Goal: Task Accomplishment & Management: Use online tool/utility

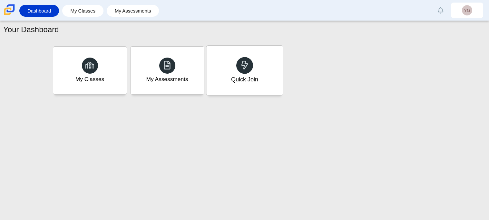
click at [228, 87] on div "Quick Join" at bounding box center [244, 71] width 76 height 50
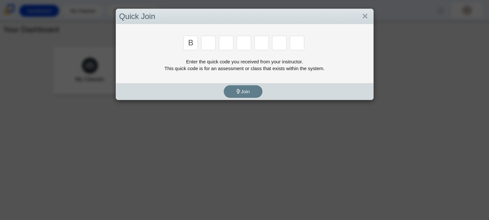
type input "b"
type input "m"
type input "3"
type input "5"
type input "3"
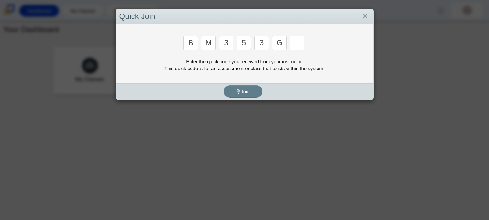
type input "g"
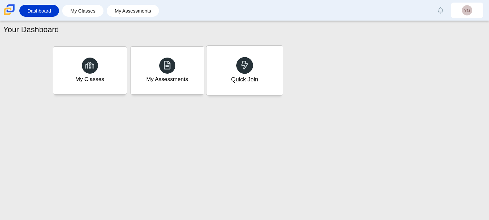
type input "b"
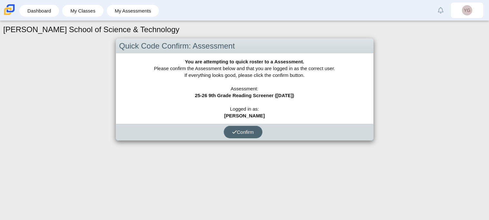
click at [233, 135] on button "Confirm" at bounding box center [243, 132] width 39 height 13
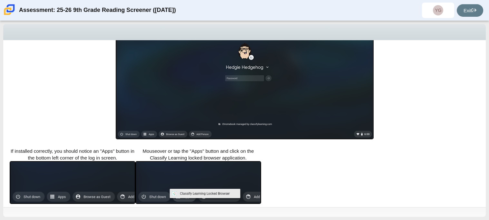
scroll to position [156, 0]
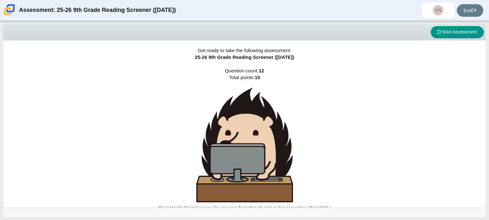
scroll to position [4, 0]
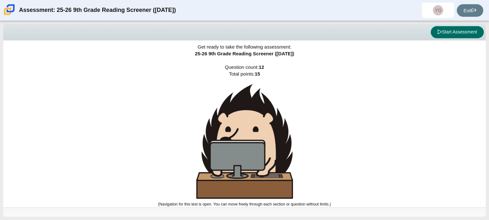
click at [457, 31] on button "Start Assessment" at bounding box center [457, 32] width 53 height 12
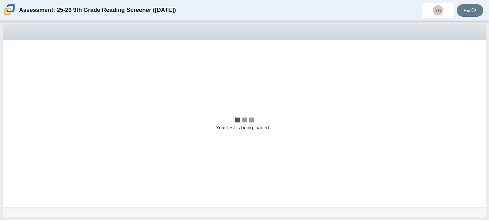
scroll to position [0, 0]
select select "ccc5b315-3c7c-471c-bf90-f22c8299c798"
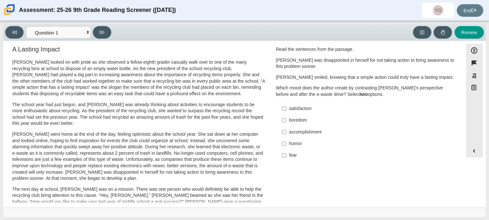
scroll to position [5, 0]
click at [292, 133] on div "accomplishment" at bounding box center [370, 133] width 163 height 6
click at [286, 133] on input "accomplishment accomplishment" at bounding box center [284, 133] width 4 height 12
checkbox input "true"
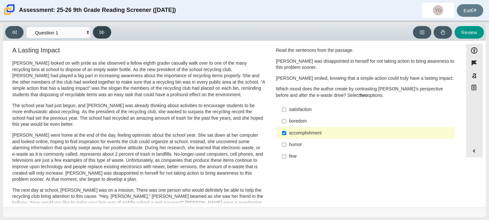
click at [106, 32] on button at bounding box center [102, 32] width 18 height 13
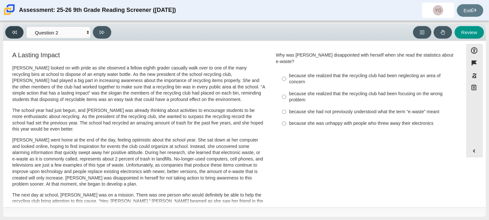
click at [15, 32] on icon at bounding box center [14, 33] width 5 height 4
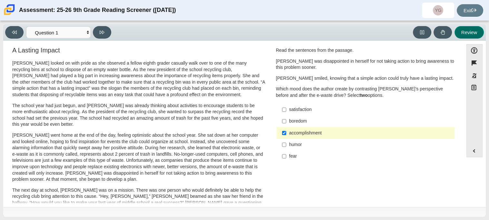
click at [472, 33] on button "Review" at bounding box center [468, 32] width 29 height 13
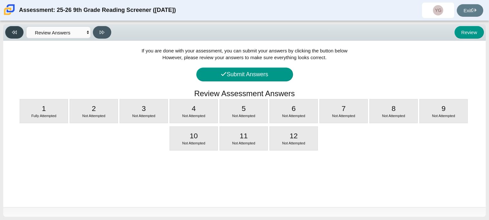
click at [15, 35] on button at bounding box center [14, 32] width 18 height 13
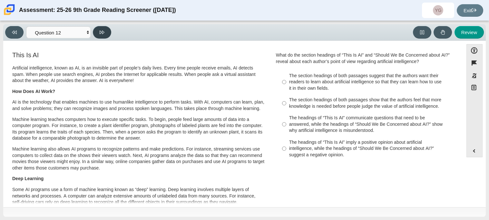
click at [102, 32] on icon at bounding box center [102, 33] width 5 height 4
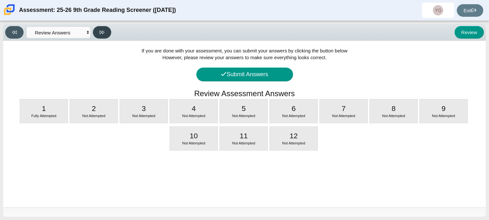
click at [102, 32] on icon at bounding box center [102, 33] width 5 height 4
click at [78, 109] on div "2 Not Attempted" at bounding box center [94, 112] width 48 height 24
select select "0ff64528-ffd7-428d-b192-babfaadd44e8"
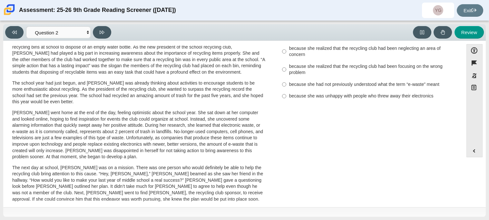
scroll to position [30, 0]
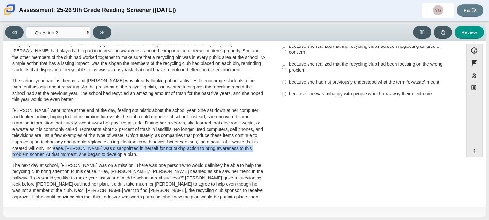
drag, startPoint x: 64, startPoint y: 151, endPoint x: 105, endPoint y: 157, distance: 41.3
click at [105, 157] on p "Scarlett went home at the end of the day, feeling optimistic about the school y…" at bounding box center [138, 133] width 253 height 51
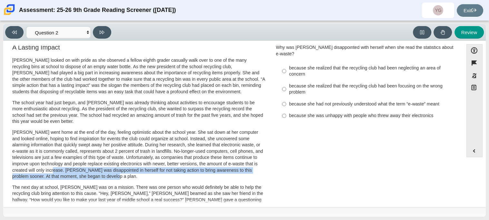
scroll to position [0, 0]
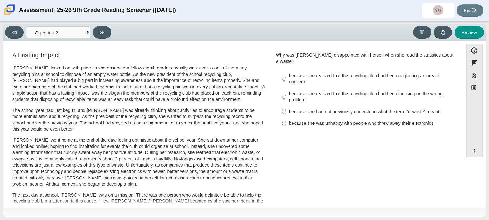
click at [289, 75] on div "because she realized that the recycling club had been neglecting an area of con…" at bounding box center [370, 79] width 163 height 13
click at [286, 75] on input "because she realized that the recycling club had been neglecting an area of con…" at bounding box center [284, 79] width 4 height 18
radio input "true"
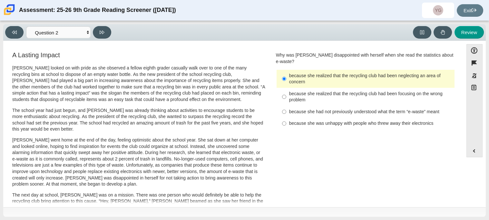
click at [286, 88] on label "because she realized that the recycling club had been focusing on the wrong pro…" at bounding box center [366, 97] width 177 height 18
click at [286, 88] on input "because she realized that the recycling club had been focusing on the wrong pro…" at bounding box center [284, 97] width 4 height 18
radio input "true"
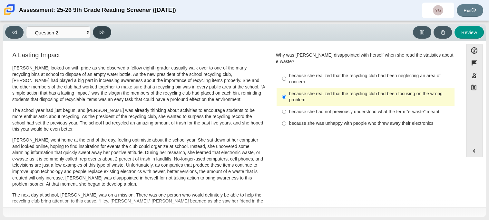
click at [97, 31] on button at bounding box center [102, 32] width 18 height 13
select select "7ce3d843-6974-4858-901c-1ff39630e843"
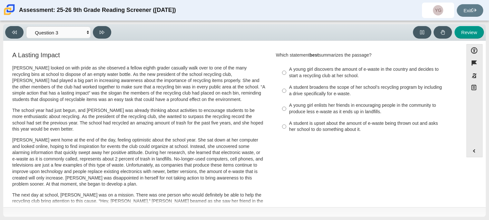
click at [362, 94] on div "A student broadens the scope of her school’s recycling program by including a d…" at bounding box center [370, 90] width 163 height 13
click at [286, 94] on input "A student broadens the scope of her school’s recycling program by including a d…" at bounding box center [284, 91] width 4 height 18
radio input "true"
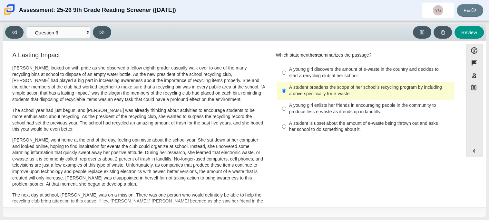
click at [297, 131] on div "A student is upset about the amount of e-waste being thrown out and asks her sc…" at bounding box center [370, 127] width 163 height 13
click at [286, 131] on input "A student is upset about the amount of e-waste being thrown out and asks her sc…" at bounding box center [284, 127] width 4 height 18
radio input "true"
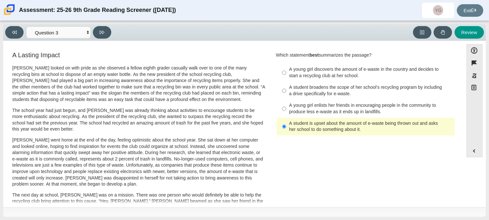
click at [311, 93] on div "A student broadens the scope of her school’s recycling program by including a d…" at bounding box center [370, 90] width 163 height 13
click at [286, 93] on input "A student broadens the scope of her school’s recycling program by including a d…" at bounding box center [284, 91] width 4 height 18
radio input "true"
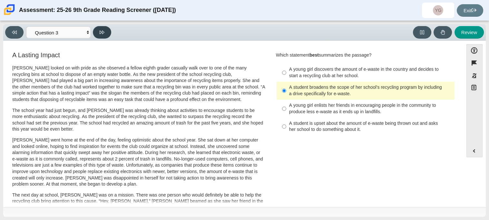
click at [106, 36] on button at bounding box center [102, 32] width 18 height 13
select select "ca9ea0f1-49c5-4bd1-83b0-472c18652b42"
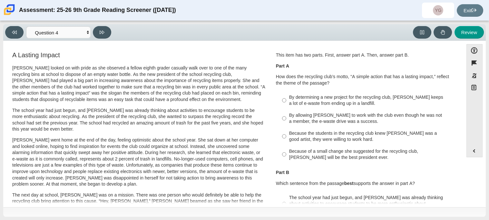
click at [334, 100] on div "By determining a new project for the recycling club, Scarlett keeps a lot of e-…" at bounding box center [370, 100] width 163 height 13
click at [286, 100] on input "By determining a new project for the recycling club, Scarlett keeps a lot of e-…" at bounding box center [284, 101] width 4 height 18
radio input "true"
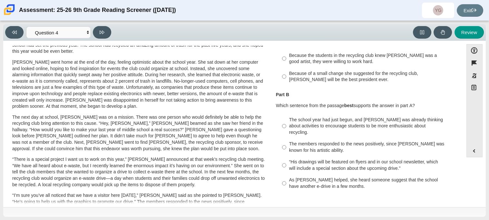
scroll to position [79, 0]
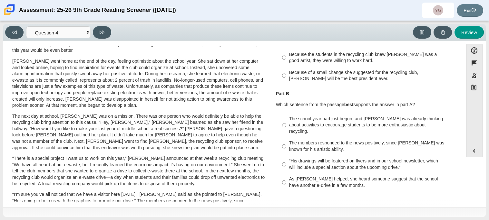
click at [363, 128] on div "The school year had just begun, and Scarlett was already thinking about activit…" at bounding box center [370, 125] width 163 height 19
click at [286, 128] on input "The school year had just begun, and Scarlett was already thinking about activit…" at bounding box center [284, 125] width 4 height 24
radio input "true"
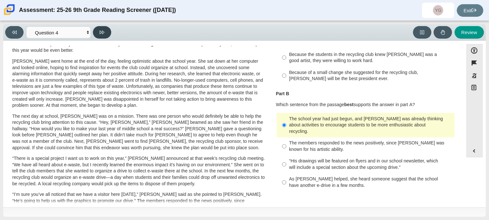
click at [103, 30] on icon at bounding box center [102, 32] width 5 height 5
select select "e41f1a79-e29f-4095-8030-a53364015bed"
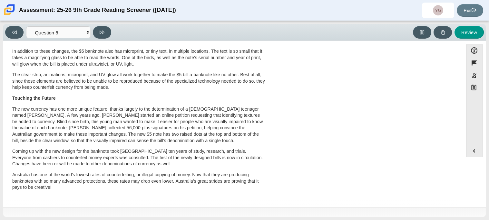
scroll to position [0, 0]
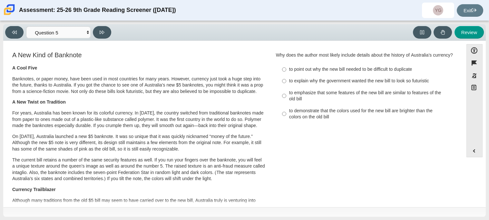
click at [285, 84] on label "to explain why the government wanted the new bill to look so futuristic to expl…" at bounding box center [366, 81] width 177 height 12
click at [285, 84] on input "to explain why the government wanted the new bill to look so futuristic to expl…" at bounding box center [284, 81] width 4 height 12
radio input "true"
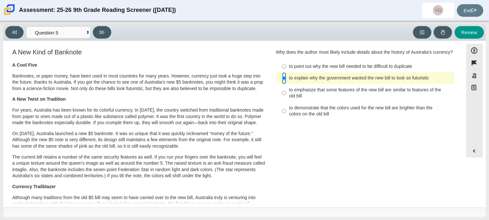
scroll to position [4, 0]
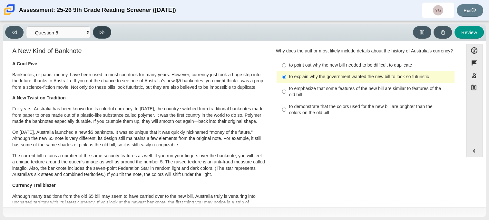
click at [108, 33] on button at bounding box center [102, 32] width 18 height 13
select select "69146e31-7b3d-4a3e-9ce6-f30c24342ae0"
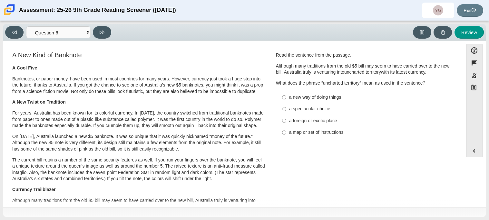
click at [316, 97] on div "a new way of doing things" at bounding box center [370, 97] width 163 height 6
click at [286, 97] on input "a new way of doing things a new way of doing things" at bounding box center [284, 98] width 4 height 12
radio input "true"
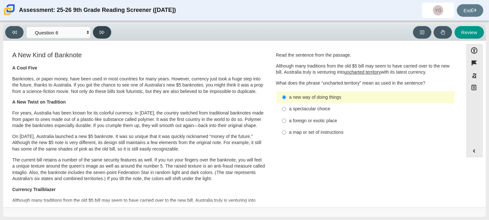
click at [107, 34] on button at bounding box center [102, 32] width 18 height 13
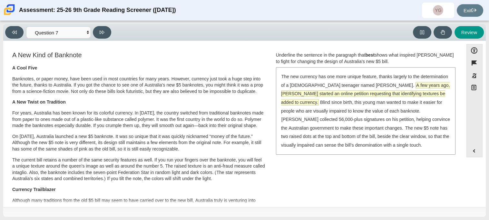
click at [380, 88] on span "A few years ago, McLeod started an online petition requesting that identifying …" at bounding box center [365, 94] width 169 height 23
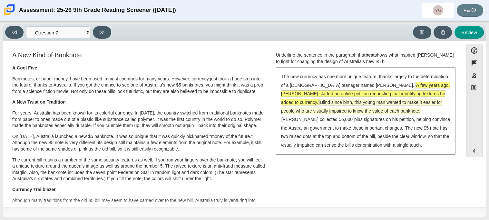
click at [381, 104] on span "Blind since birth, this young man wanted to make it easier for people who are v…" at bounding box center [361, 107] width 161 height 15
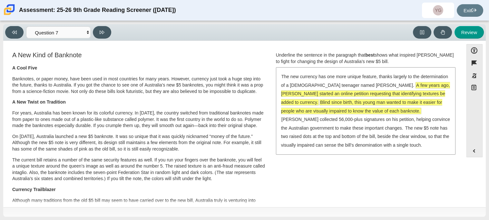
click at [389, 89] on div "The new currency has one more unique feature, thanks largely to the determinati…" at bounding box center [366, 111] width 178 height 86
click at [391, 86] on span "A few years ago, McLeod started an online petition requesting that identifying …" at bounding box center [365, 94] width 169 height 23
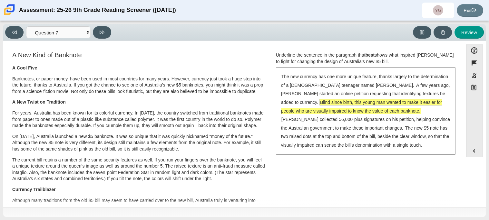
click at [384, 90] on div "The new currency has one more unique feature, thanks largely to the determinati…" at bounding box center [366, 111] width 178 height 86
click at [384, 102] on span "Blind since birth, this young man wanted to make it easier for people who are v…" at bounding box center [361, 107] width 161 height 15
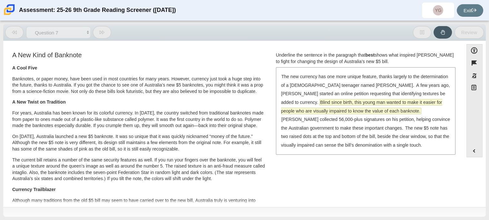
click at [384, 103] on span "Blind since birth, this young man wanted to make it easier for people who are v…" at bounding box center [361, 107] width 161 height 15
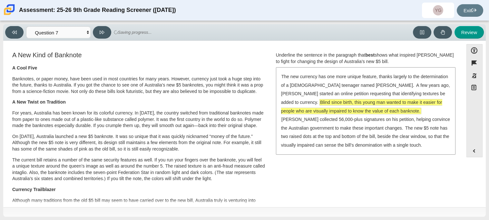
click at [384, 103] on span "Blind since birth, this young man wanted to make it easier for people who are v…" at bounding box center [361, 107] width 161 height 15
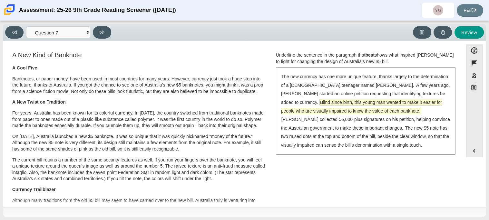
click at [285, 104] on span "Blind since birth, this young man wanted to make it easier for people who are v…" at bounding box center [361, 107] width 161 height 15
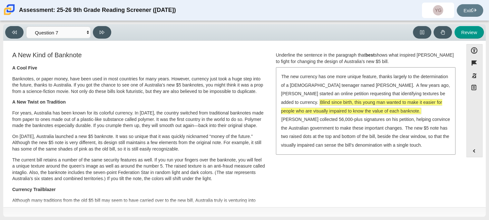
click at [282, 111] on span "Blind since birth, this young man wanted to make it easier for people who are v…" at bounding box center [361, 107] width 161 height 15
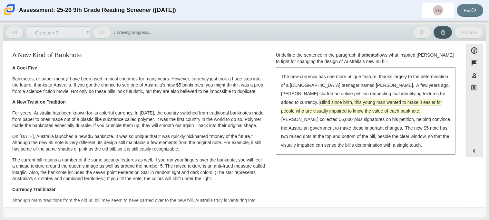
click at [281, 111] on span "Blind since birth, this young man wanted to make it easier for people who are v…" at bounding box center [361, 107] width 161 height 15
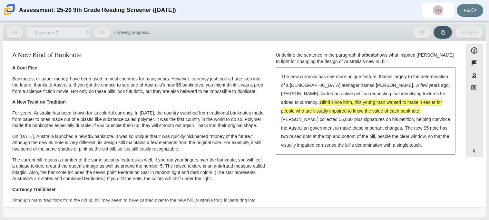
click at [277, 111] on div "The new currency has one more unique feature, thanks largely to the determinati…" at bounding box center [366, 111] width 178 height 86
click at [285, 111] on span "Blind since birth, this young man wanted to make it easier for people who are v…" at bounding box center [361, 107] width 161 height 15
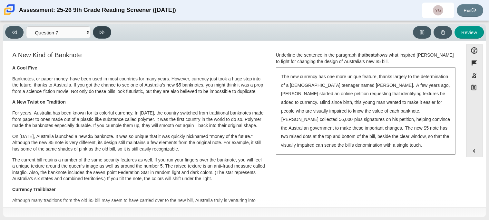
click at [100, 35] on button at bounding box center [102, 32] width 18 height 13
select select "ea8338c2-a6a3-418e-a305-2b963b54a290"
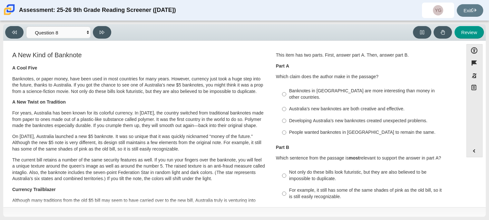
click at [380, 106] on div "Australia’s new banknotes are both creative and effective." at bounding box center [370, 109] width 163 height 6
click at [286, 105] on input "Australia’s new banknotes are both creative and effective. Australia’s new bank…" at bounding box center [284, 109] width 4 height 12
radio input "true"
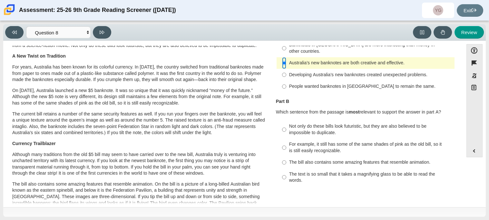
scroll to position [46, 0]
click at [308, 123] on div "Not only do these bills look futuristic, but they are also believed to be impos…" at bounding box center [370, 129] width 163 height 13
click at [286, 122] on input "Not only do these bills look futuristic, but they are also believed to be impos…" at bounding box center [284, 130] width 4 height 18
radio input "true"
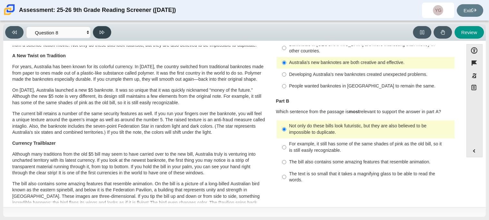
click at [104, 34] on icon at bounding box center [102, 32] width 5 height 5
select select "89f058d6-b15c-4ef5-a4b3-fdaffb8868b6"
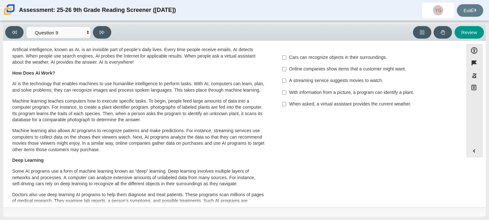
scroll to position [4, 0]
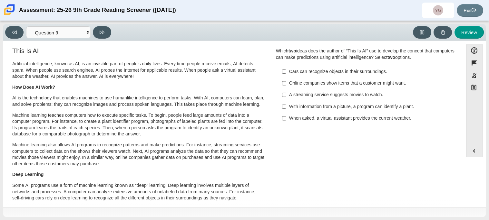
click at [305, 85] on div "Online companies show items that a customer might want." at bounding box center [370, 83] width 163 height 6
click at [286, 85] on input "Online companies show items that a customer might want. Online companies show i…" at bounding box center [284, 84] width 4 height 12
checkbox input "true"
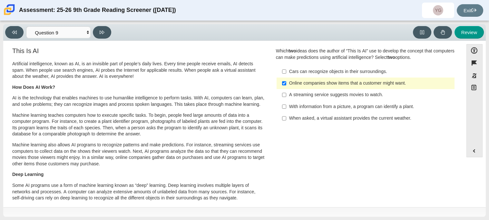
click at [289, 93] on div "A streaming service suggests movies to watch." at bounding box center [370, 95] width 163 height 6
click at [286, 93] on input "A streaming service suggests movies to watch. A streaming service suggests movi…" at bounding box center [284, 95] width 4 height 12
checkbox input "true"
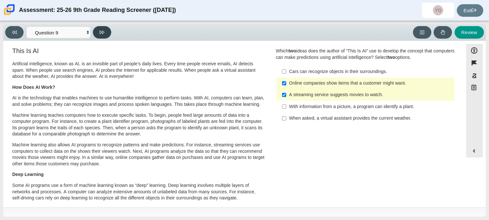
click at [100, 30] on icon at bounding box center [102, 32] width 5 height 5
select select "cdf3c14e-a918-44d1-9b63-3db0fa81641e"
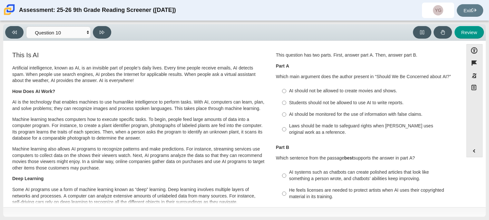
click at [350, 131] on div "Laws should be made to safeguard rights when AI uses original work as a referen…" at bounding box center [370, 129] width 163 height 13
click at [286, 131] on input "Laws should be made to safeguard rights when AI uses original work as a referen…" at bounding box center [284, 130] width 4 height 18
radio input "true"
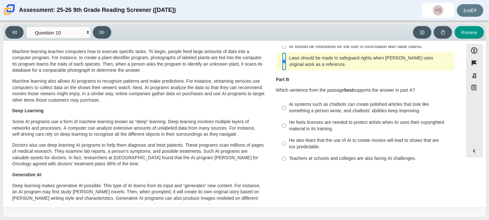
scroll to position [66, 0]
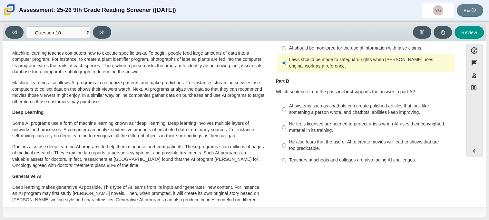
click at [361, 129] on div "He feels licenses are needed to protect artists when AI uses their copyrighted …" at bounding box center [370, 127] width 163 height 13
click at [286, 129] on input "He feels licenses are needed to protect artists when AI uses their copyrighted …" at bounding box center [284, 128] width 4 height 18
radio input "true"
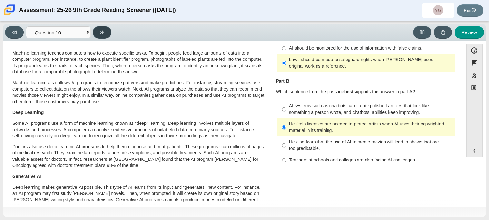
click at [106, 30] on button at bounding box center [102, 32] width 18 height 13
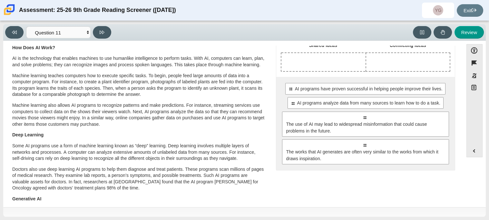
scroll to position [0, 0]
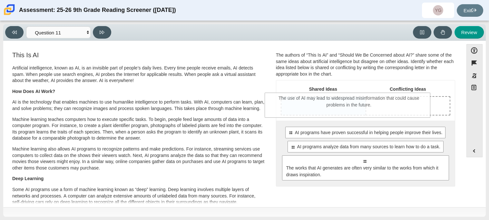
drag, startPoint x: 325, startPoint y: 169, endPoint x: 310, endPoint y: 107, distance: 64.1
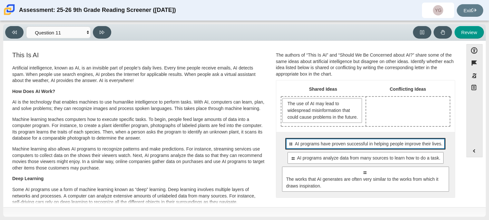
click at [339, 150] on div "Select to move response to a response input area. AI programs have proven succe…" at bounding box center [365, 144] width 160 height 12
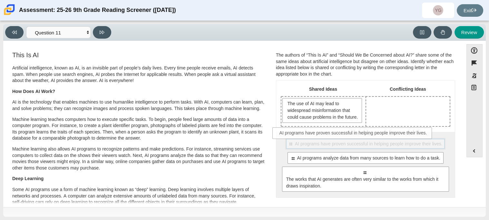
drag, startPoint x: 338, startPoint y: 153, endPoint x: 327, endPoint y: 136, distance: 20.4
click at [327, 136] on div "Shared Ideas Conflicting Ideas The use of AI may lead to widespread misinformat…" at bounding box center [365, 139] width 179 height 117
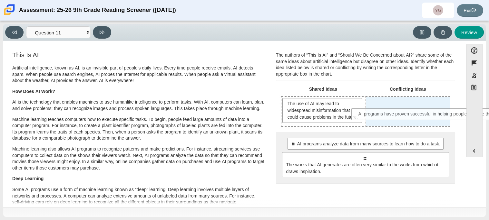
drag, startPoint x: 333, startPoint y: 150, endPoint x: 404, endPoint y: 113, distance: 80.0
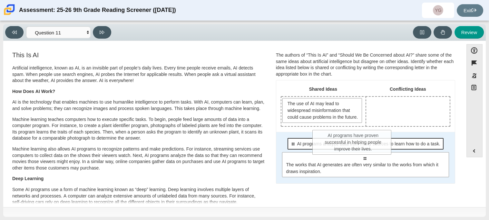
drag, startPoint x: 404, startPoint y: 113, endPoint x: 350, endPoint y: 145, distance: 62.2
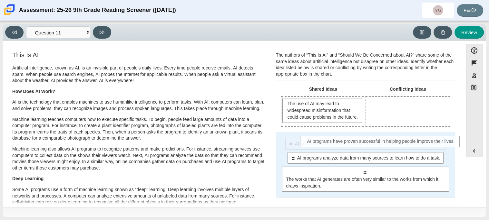
drag, startPoint x: 351, startPoint y: 149, endPoint x: 371, endPoint y: 138, distance: 22.6
click at [371, 138] on div "Select to move response to a response input area. AI programs have proven succe…" at bounding box center [365, 165] width 179 height 66
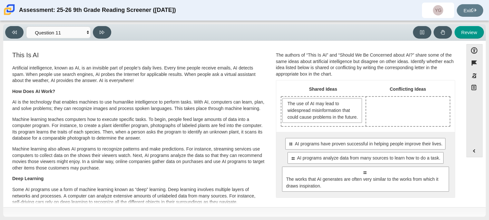
click at [406, 104] on div "Drop response in row 1 of column 2 (Conflicting Ideas)" at bounding box center [407, 111] width 83 height 29
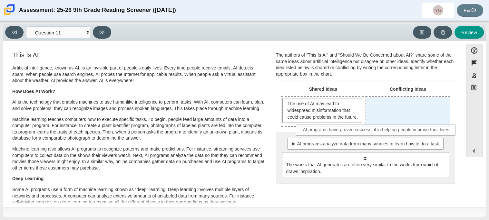
drag, startPoint x: 390, startPoint y: 149, endPoint x: 405, endPoint y: 128, distance: 26.1
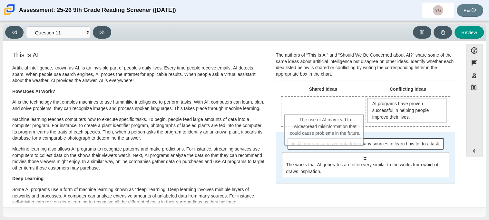
drag, startPoint x: 323, startPoint y: 124, endPoint x: 327, endPoint y: 143, distance: 19.4
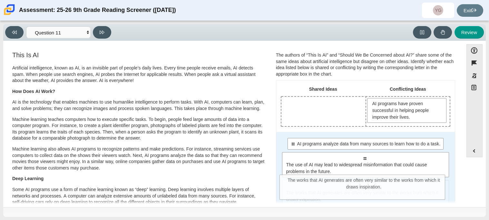
scroll to position [6, 0]
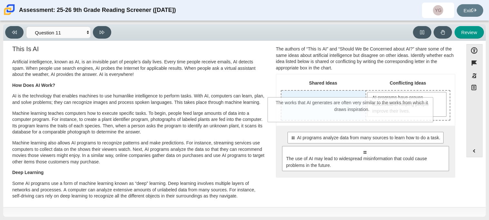
drag, startPoint x: 334, startPoint y: 197, endPoint x: 322, endPoint y: 114, distance: 83.5
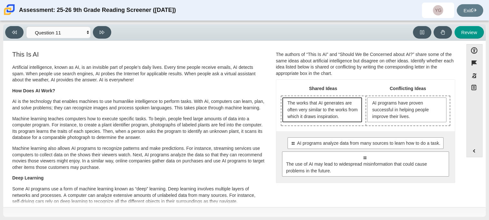
scroll to position [0, 0]
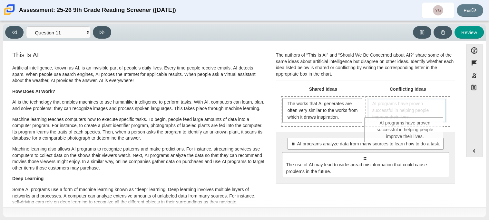
drag, startPoint x: 402, startPoint y: 107, endPoint x: 401, endPoint y: 127, distance: 20.6
click at [401, 127] on div "Shared Ideas Conflicting Ideas The works that AI generates are often very simil…" at bounding box center [365, 132] width 179 height 103
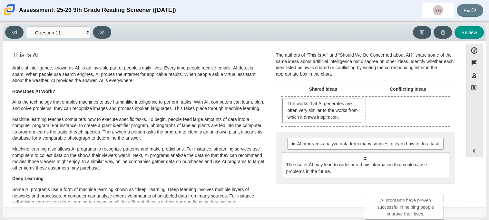
drag, startPoint x: 396, startPoint y: 103, endPoint x: 392, endPoint y: 193, distance: 90.0
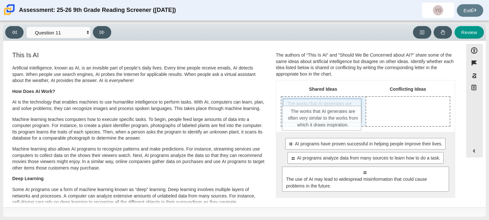
drag, startPoint x: 342, startPoint y: 117, endPoint x: 341, endPoint y: 122, distance: 5.2
click at [341, 122] on span "The works that AI generates are often very similar to the works from which it d…" at bounding box center [322, 110] width 80 height 25
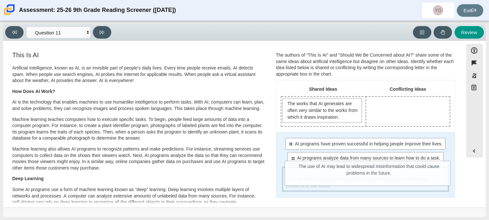
drag, startPoint x: 346, startPoint y: 182, endPoint x: 351, endPoint y: 177, distance: 6.6
click at [351, 177] on span "The use of AI may lead to widespread misinformation that could cause problems i…" at bounding box center [366, 183] width 160 height 14
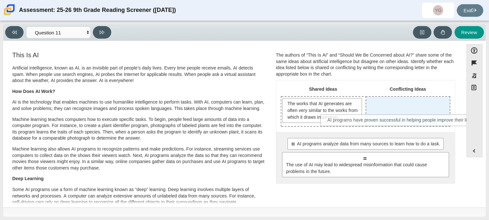
drag, startPoint x: 356, startPoint y: 146, endPoint x: 394, endPoint y: 123, distance: 44.0
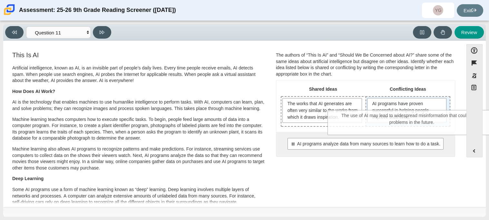
drag, startPoint x: 331, startPoint y: 167, endPoint x: 378, endPoint y: 125, distance: 63.2
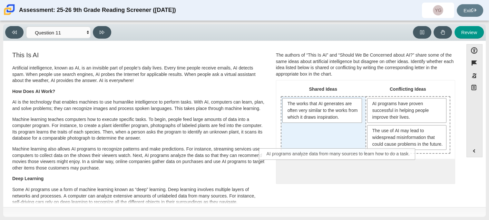
drag, startPoint x: 361, startPoint y: 181, endPoint x: 334, endPoint y: 156, distance: 37.2
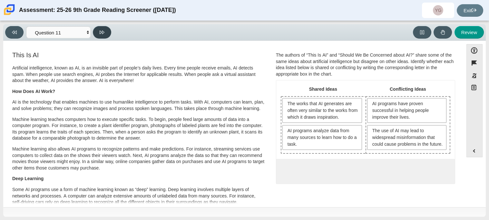
click at [106, 37] on button at bounding box center [102, 32] width 18 height 13
select select "c3effed4-44ce-4a19-bd96-1787f34e9b4c"
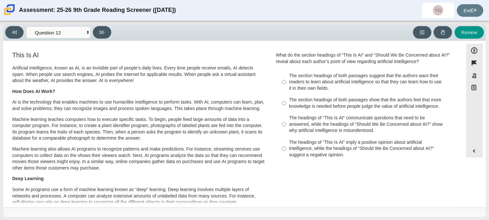
click at [353, 124] on div "The headings of “This Is AI” communicate questions that need to be answered, wh…" at bounding box center [370, 124] width 163 height 19
click at [286, 124] on input "The headings of “This Is AI” communicate questions that need to be answered, wh…" at bounding box center [284, 124] width 4 height 24
radio input "true"
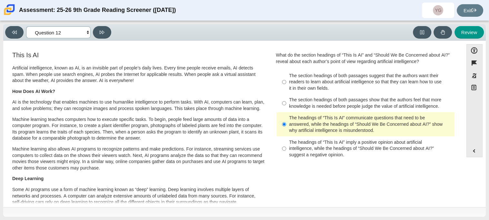
click at [62, 32] on select "Questions Question 1 Question 2 Question 3 Question 4 Question 5 Question 6 Que…" at bounding box center [58, 32] width 64 height 12
click at [99, 32] on button at bounding box center [102, 32] width 18 height 13
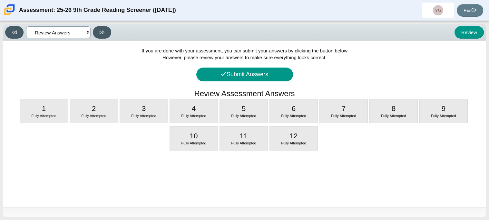
click at [45, 35] on select "Questions Question 1 Question 2 Question 3 Question 4 Question 5 Question 6 Que…" at bounding box center [58, 32] width 64 height 12
click at [57, 104] on div "1 Fully Attempted" at bounding box center [44, 112] width 48 height 24
select select "ccc5b315-3c7c-471c-bf90-f22c8299c798"
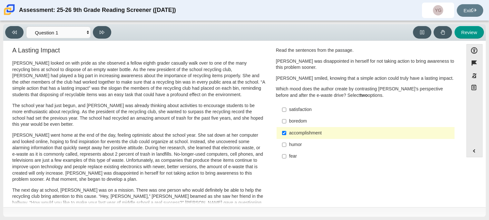
click at [294, 112] on div "satisfaction" at bounding box center [370, 110] width 163 height 6
click at [286, 112] on input "satisfaction satisfaction" at bounding box center [284, 110] width 4 height 12
checkbox input "true"
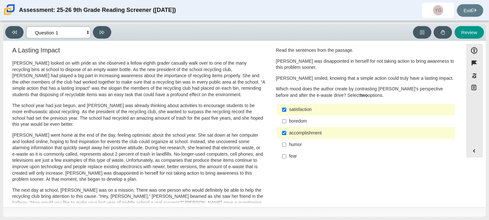
click at [85, 29] on select "Questions Question 1 Question 2 Question 3 Question 4 Question 5 Question 6 Que…" at bounding box center [58, 32] width 64 height 12
click at [26, 26] on select "Questions Question 1 Question 2 Question 3 Question 4 Question 5 Question 6 Que…" at bounding box center [58, 32] width 64 height 12
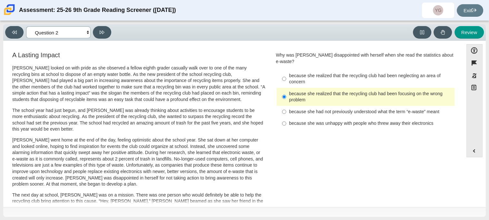
click at [50, 34] on select "Questions Question 1 Question 2 Question 3 Question 4 Question 5 Question 6 Que…" at bounding box center [58, 32] width 64 height 12
click at [26, 26] on select "Questions Question 1 Question 2 Question 3 Question 4 Question 5 Question 6 Que…" at bounding box center [58, 32] width 64 height 12
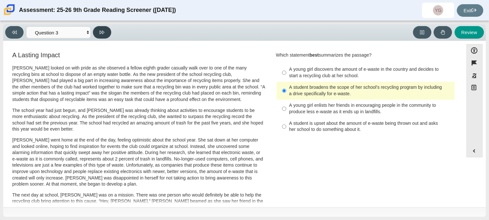
click at [99, 31] on button at bounding box center [102, 32] width 18 height 13
select select "ca9ea0f1-49c5-4bd1-83b0-472c18652b42"
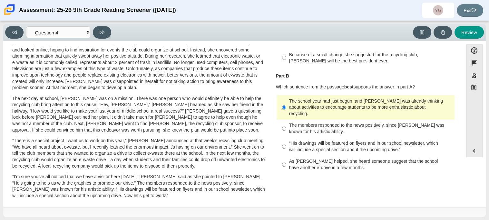
scroll to position [101, 0]
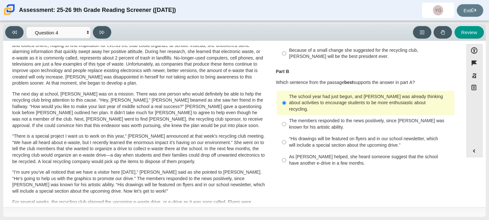
click at [336, 81] on p "Which sentence from the passage best supports the answer in part A?" at bounding box center [365, 83] width 179 height 6
click at [331, 154] on div "As Scarlett helped, she heard someone suggest that the school have another e-dr…" at bounding box center [370, 160] width 163 height 13
click at [286, 153] on input "As Scarlett helped, she heard someone suggest that the school have another e-dr…" at bounding box center [284, 160] width 4 height 18
radio input "true"
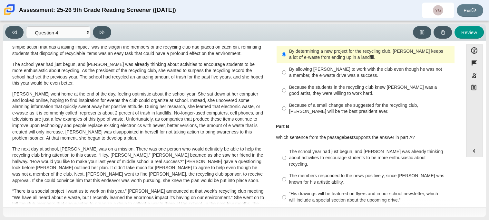
scroll to position [50, 0]
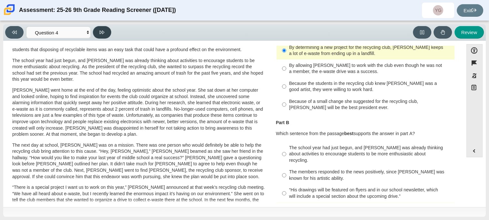
click at [102, 33] on icon at bounding box center [102, 32] width 5 height 5
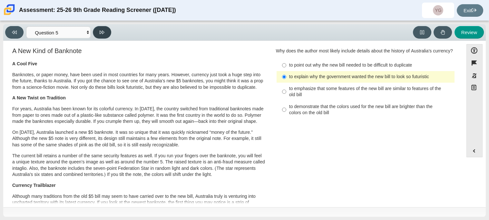
click at [102, 33] on icon at bounding box center [102, 32] width 5 height 5
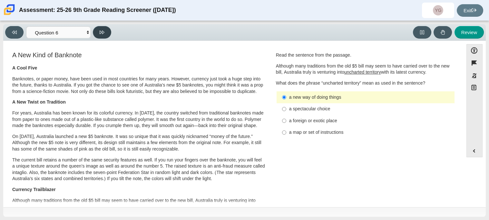
click at [102, 31] on icon at bounding box center [102, 33] width 5 height 4
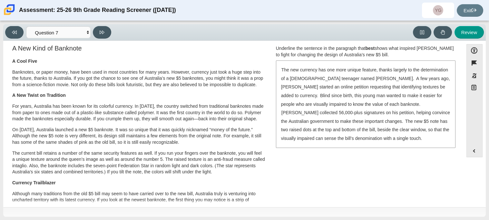
scroll to position [5, 0]
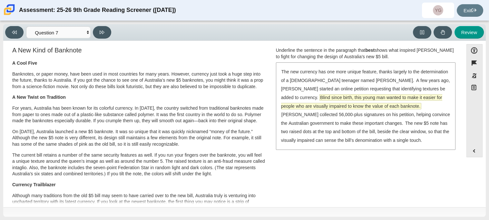
click at [433, 96] on span "Blind since birth, this young man wanted to make it easier for people who are v…" at bounding box center [361, 102] width 161 height 15
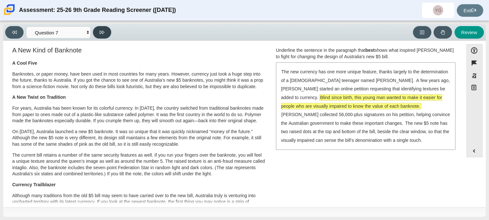
click at [101, 32] on icon at bounding box center [102, 32] width 5 height 5
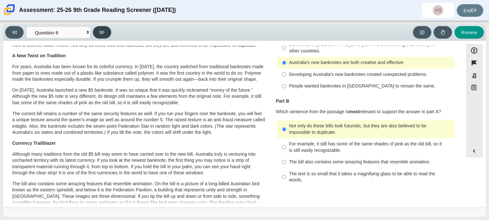
click at [107, 32] on button at bounding box center [102, 32] width 18 height 13
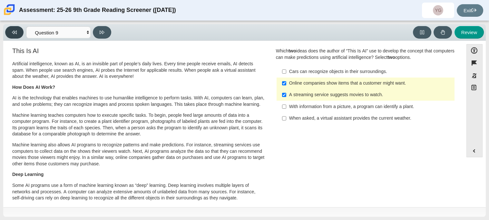
click at [17, 31] on button at bounding box center [14, 32] width 18 height 13
select select "ea8338c2-a6a3-418e-a305-2b963b54a290"
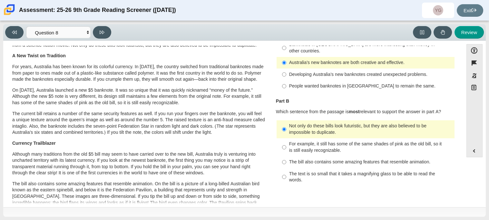
click at [342, 142] on div "For example, it still has some of the same shades of pink as the old bill, so i…" at bounding box center [370, 147] width 163 height 13
click at [286, 142] on input "For example, it still has some of the same shades of pink as the old bill, so i…" at bounding box center [284, 148] width 4 height 18
radio input "true"
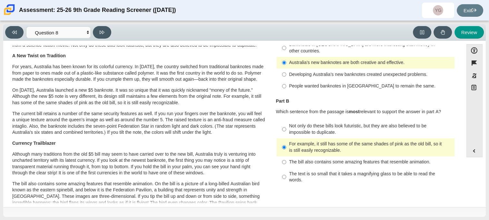
click at [333, 128] on div "Not only do these bills look futuristic, but they are also believed to be impos…" at bounding box center [370, 129] width 163 height 13
click at [286, 128] on input "Not only do these bills look futuristic, but they are also believed to be impos…" at bounding box center [284, 130] width 4 height 18
radio input "true"
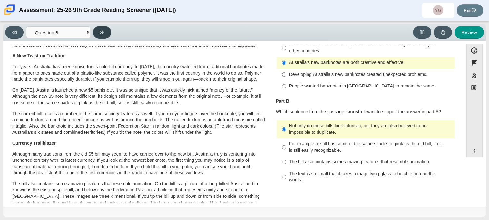
click at [103, 31] on icon at bounding box center [102, 32] width 5 height 5
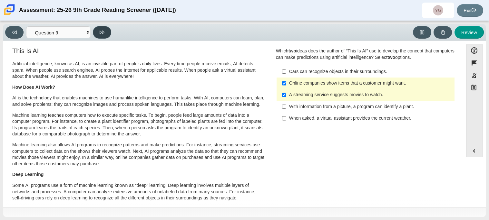
click at [101, 35] on button at bounding box center [102, 32] width 18 height 13
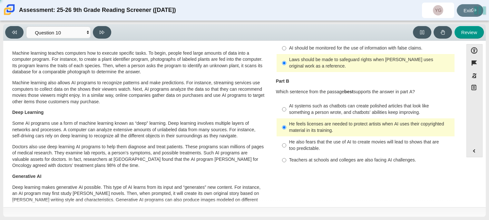
scroll to position [0, 0]
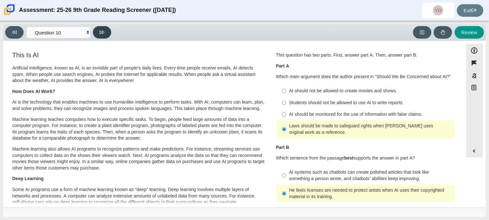
click at [101, 35] on button at bounding box center [102, 32] width 18 height 13
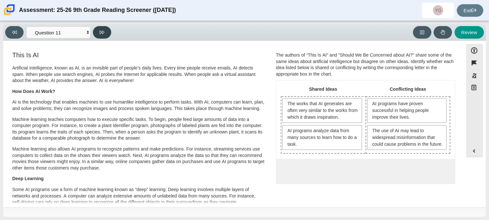
click at [105, 32] on button at bounding box center [102, 32] width 18 height 13
select select "c3effed4-44ce-4a19-bd96-1787f34e9b4c"
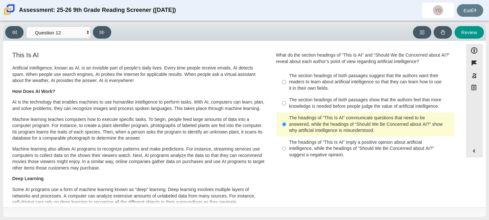
click at [325, 150] on div "The headings of “This Is AI” imply a positive opinion about artificial intellig…" at bounding box center [370, 149] width 163 height 19
click at [286, 150] on input "The headings of “This Is AI” imply a positive opinion about artificial intellig…" at bounding box center [284, 149] width 4 height 24
radio input "true"
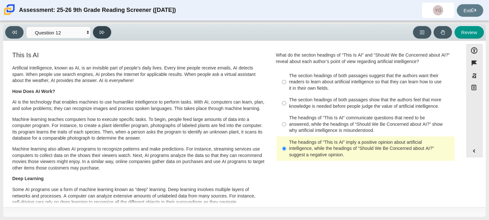
click at [107, 31] on button at bounding box center [102, 32] width 18 height 13
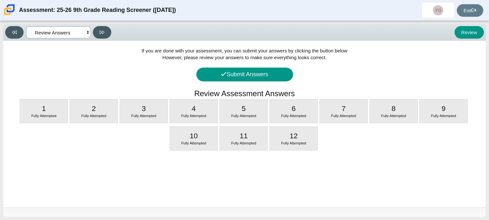
click at [69, 32] on select "Questions Question 1 Question 2 Question 3 Question 4 Question 5 Question 6 Que…" at bounding box center [58, 32] width 64 height 12
click at [26, 26] on select "Questions Question 1 Question 2 Question 3 Question 4 Question 5 Question 6 Que…" at bounding box center [58, 32] width 64 height 12
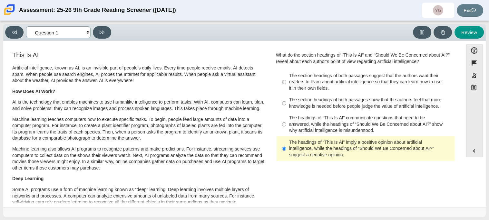
click at [58, 31] on select "Questions Question 1 Question 2 Question 3 Question 4 Question 5 Question 6 Que…" at bounding box center [58, 32] width 64 height 12
click at [26, 26] on select "Questions Question 1 Question 2 Question 3 Question 4 Question 5 Question 6 Que…" at bounding box center [58, 32] width 64 height 12
click at [102, 35] on button at bounding box center [102, 32] width 18 height 13
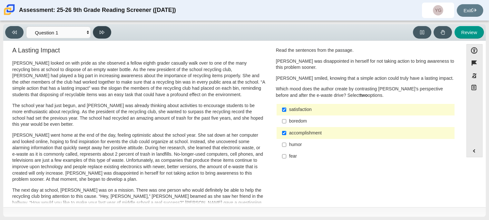
click at [96, 34] on button at bounding box center [102, 32] width 18 height 13
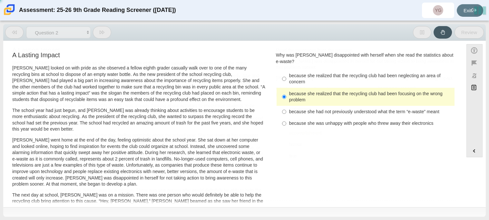
click at [96, 34] on button at bounding box center [102, 32] width 18 height 13
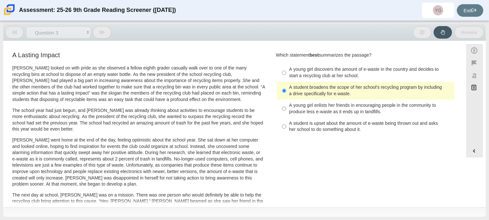
click at [96, 34] on button at bounding box center [102, 32] width 18 height 13
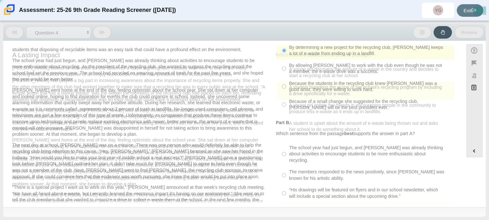
click at [96, 34] on button at bounding box center [102, 32] width 18 height 13
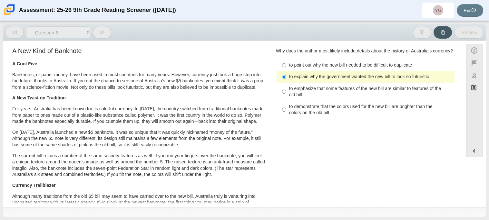
click at [96, 34] on button at bounding box center [102, 32] width 18 height 13
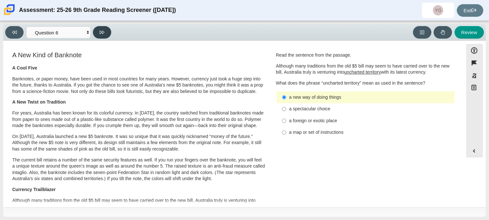
click at [96, 34] on button at bounding box center [102, 32] width 18 height 13
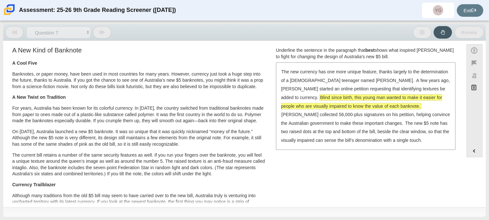
click at [96, 34] on button at bounding box center [102, 32] width 18 height 13
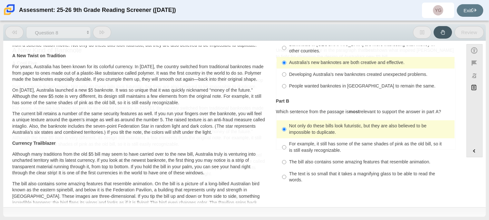
click at [96, 34] on button at bounding box center [102, 32] width 18 height 13
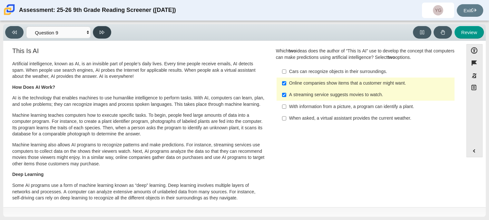
click at [96, 34] on button at bounding box center [102, 32] width 18 height 13
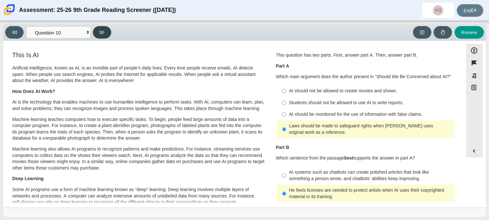
click at [107, 32] on button at bounding box center [102, 32] width 18 height 13
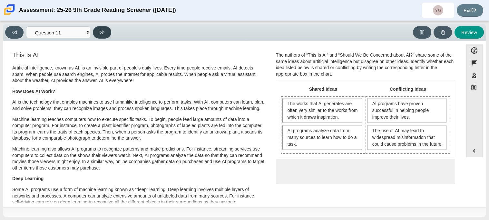
click at [100, 34] on button at bounding box center [102, 32] width 18 height 13
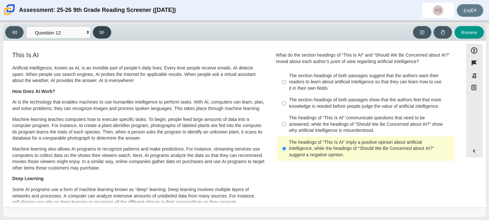
click at [106, 34] on button at bounding box center [102, 32] width 18 height 13
select select "review"
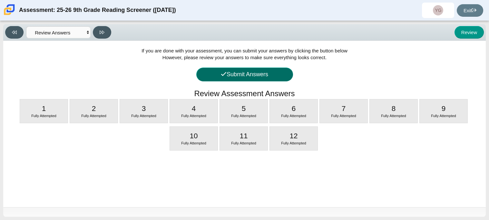
click at [235, 74] on button "Submit Answers" at bounding box center [244, 75] width 97 height 14
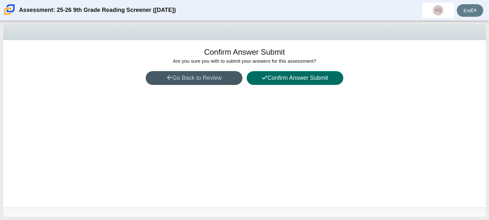
click at [283, 78] on button "Confirm Answer Submit" at bounding box center [295, 78] width 97 height 14
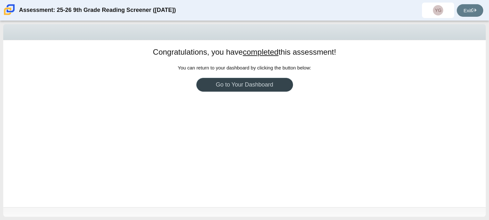
click at [283, 79] on link "Go to Your Dashboard" at bounding box center [244, 85] width 97 height 14
